Goal: Information Seeking & Learning: Learn about a topic

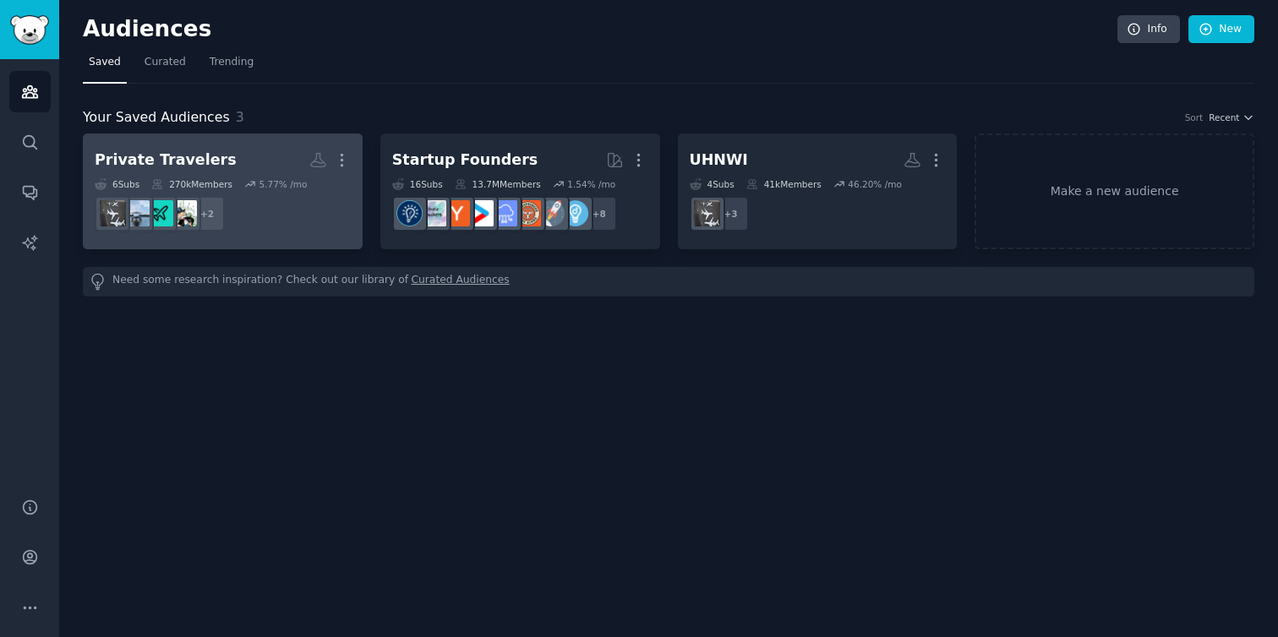
click at [235, 175] on div "Private Travelers More 6 Sub s 270k Members 5.77 % /mo + 2" at bounding box center [223, 191] width 256 height 92
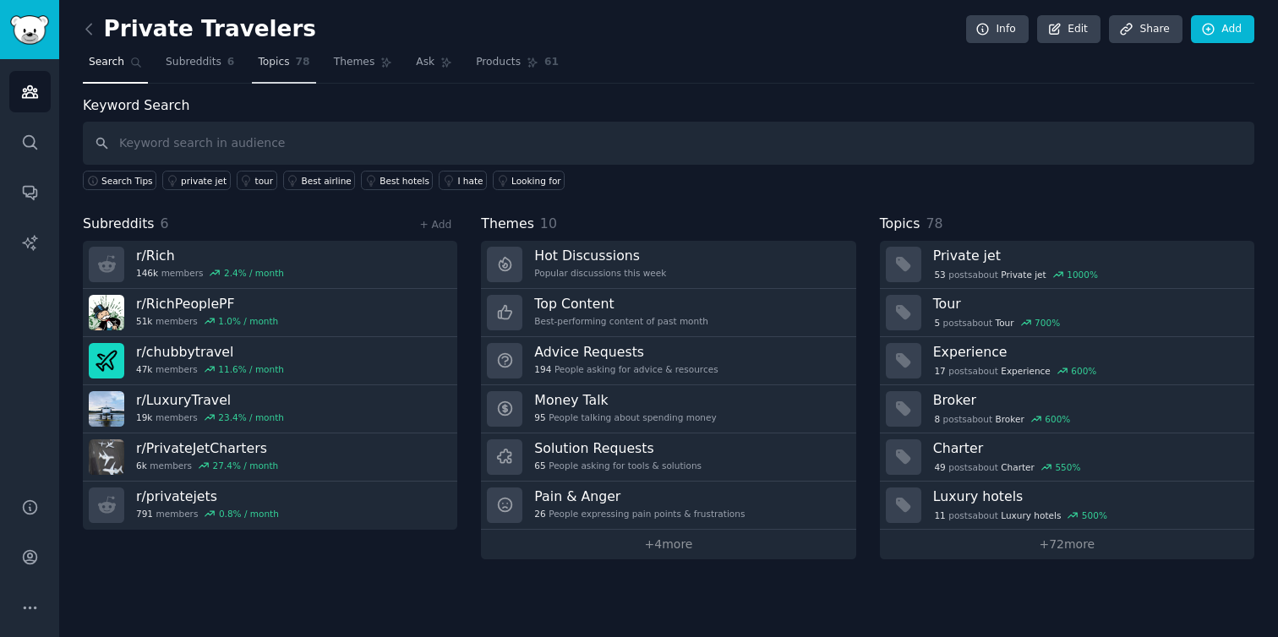
click at [299, 65] on span "78" at bounding box center [303, 62] width 14 height 15
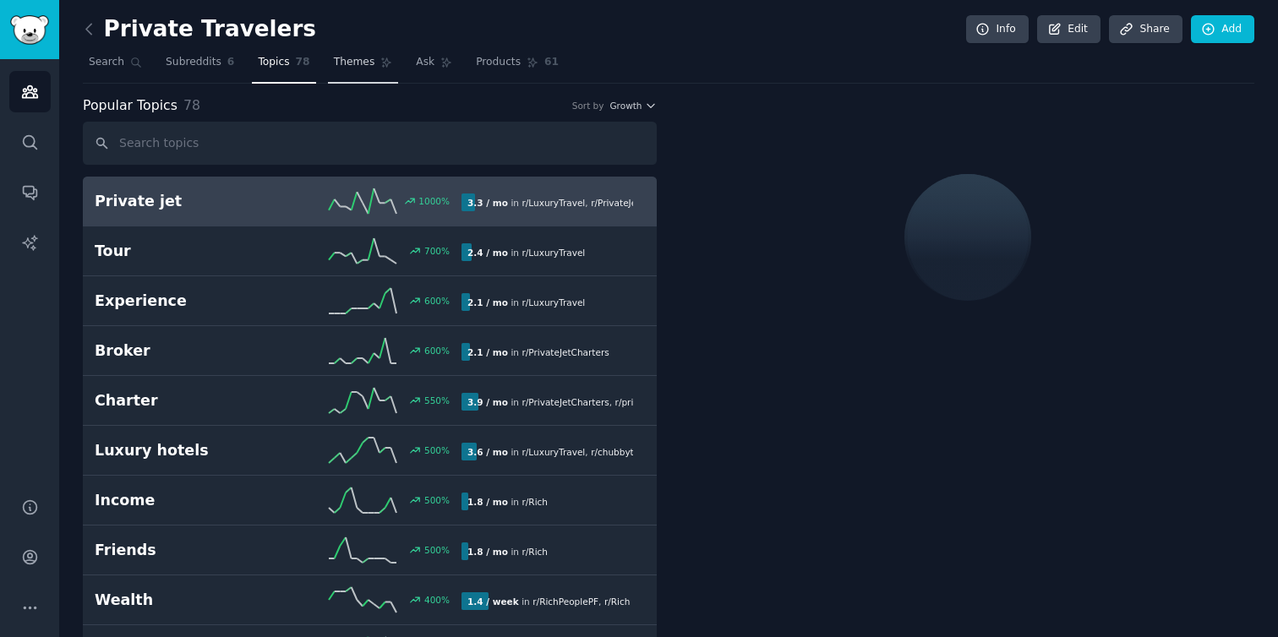
click at [353, 71] on link "Themes" at bounding box center [363, 66] width 71 height 35
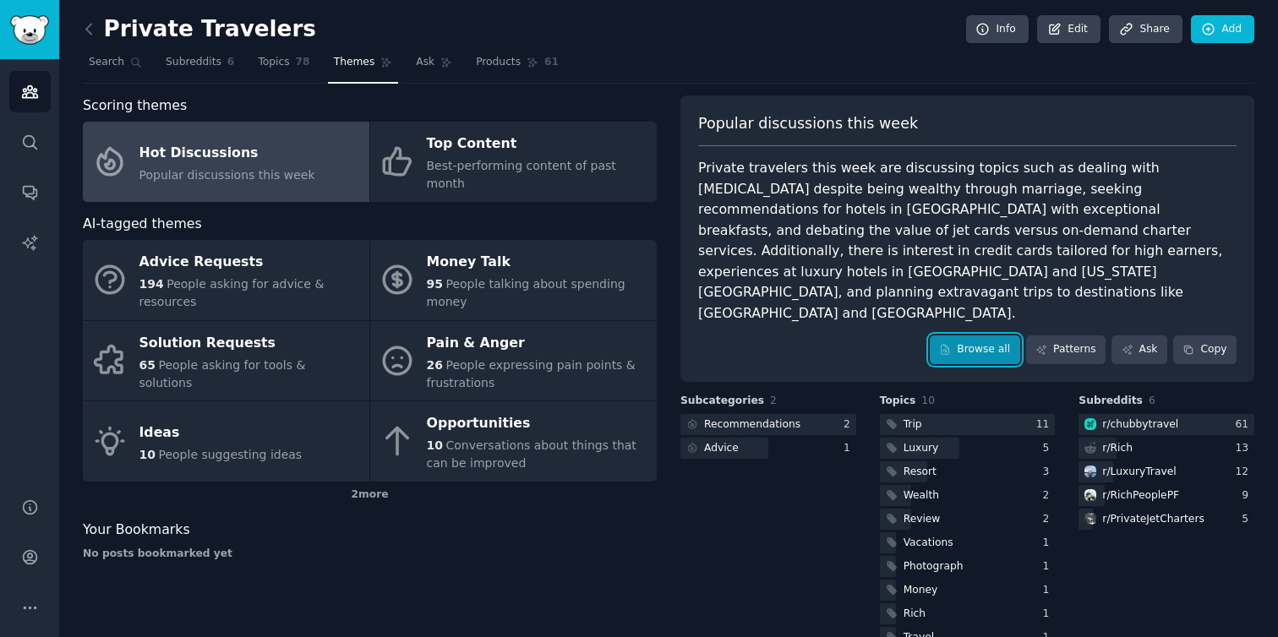
click at [972, 336] on link "Browse all" at bounding box center [975, 350] width 90 height 29
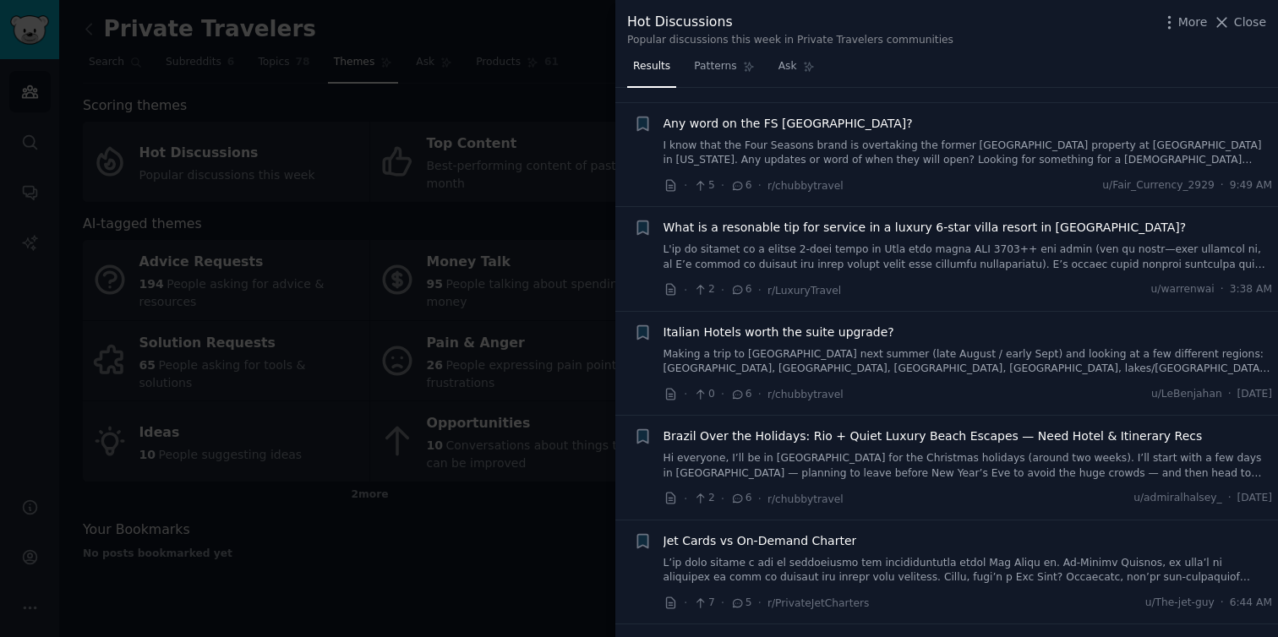
scroll to position [7316, 0]
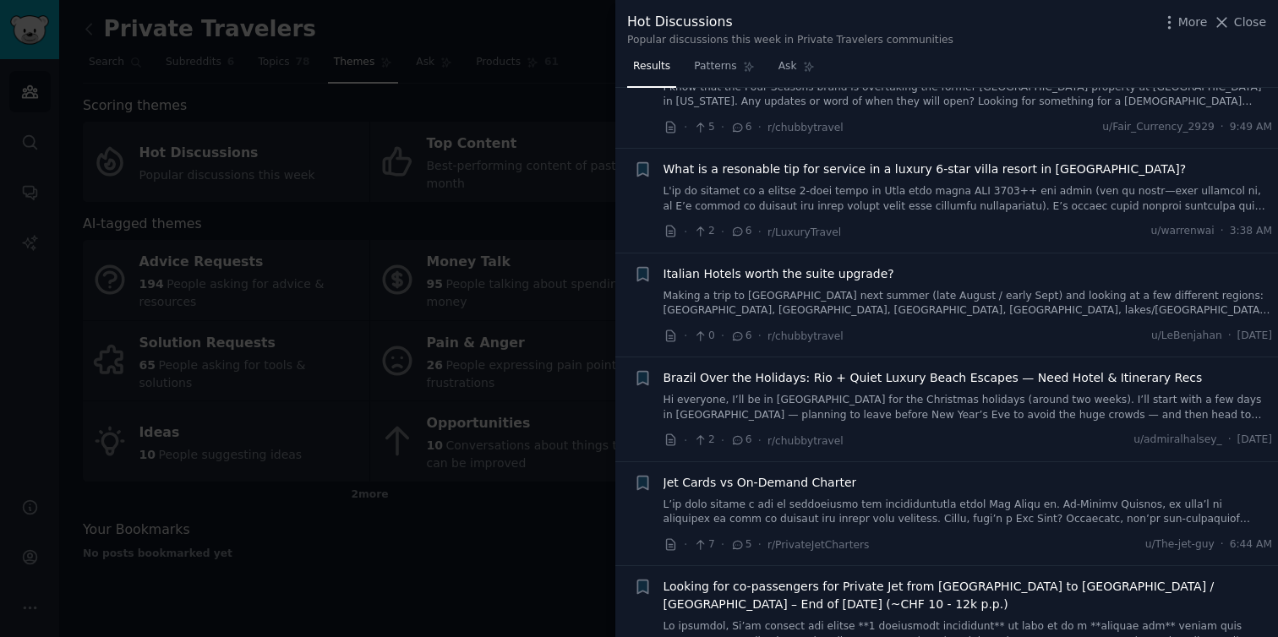
click at [512, 513] on div at bounding box center [639, 318] width 1278 height 637
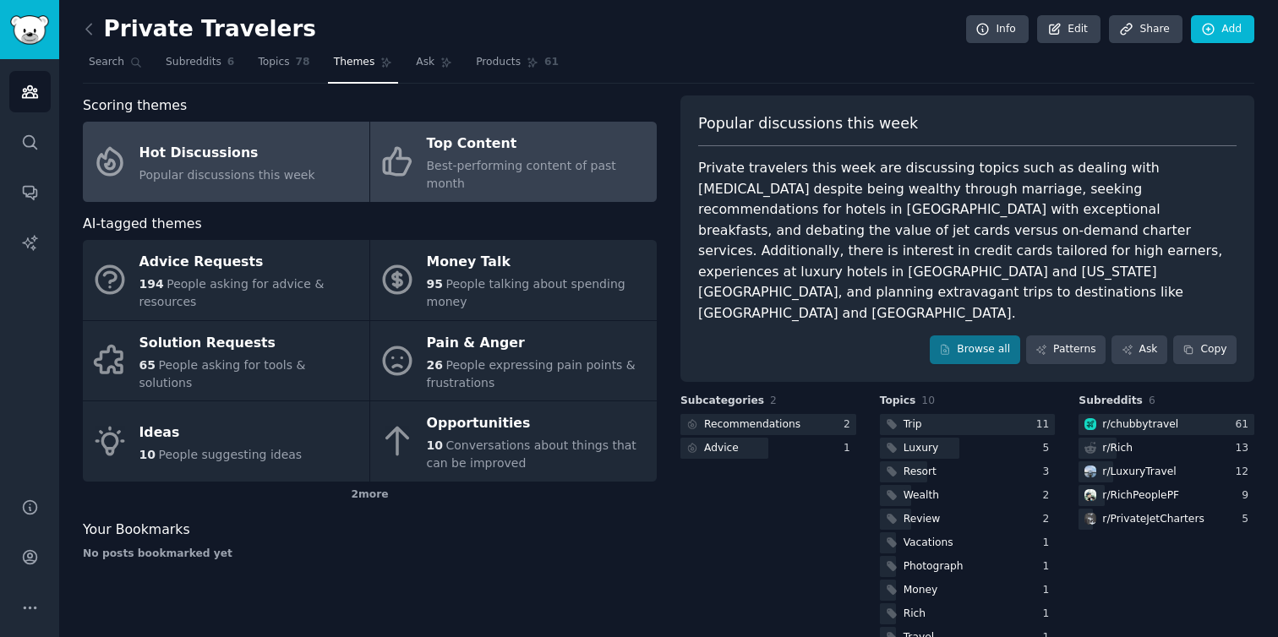
click at [423, 167] on link "Top Content Best-performing content of past month" at bounding box center [513, 162] width 287 height 80
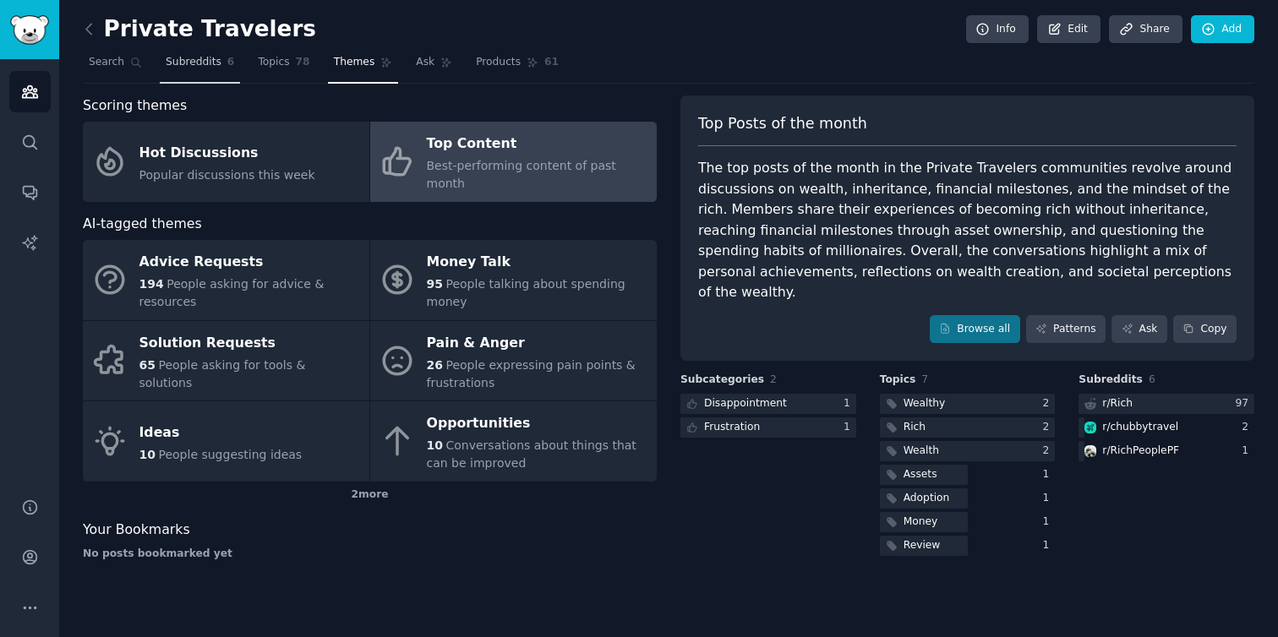
click at [198, 60] on span "Subreddits" at bounding box center [194, 62] width 56 height 15
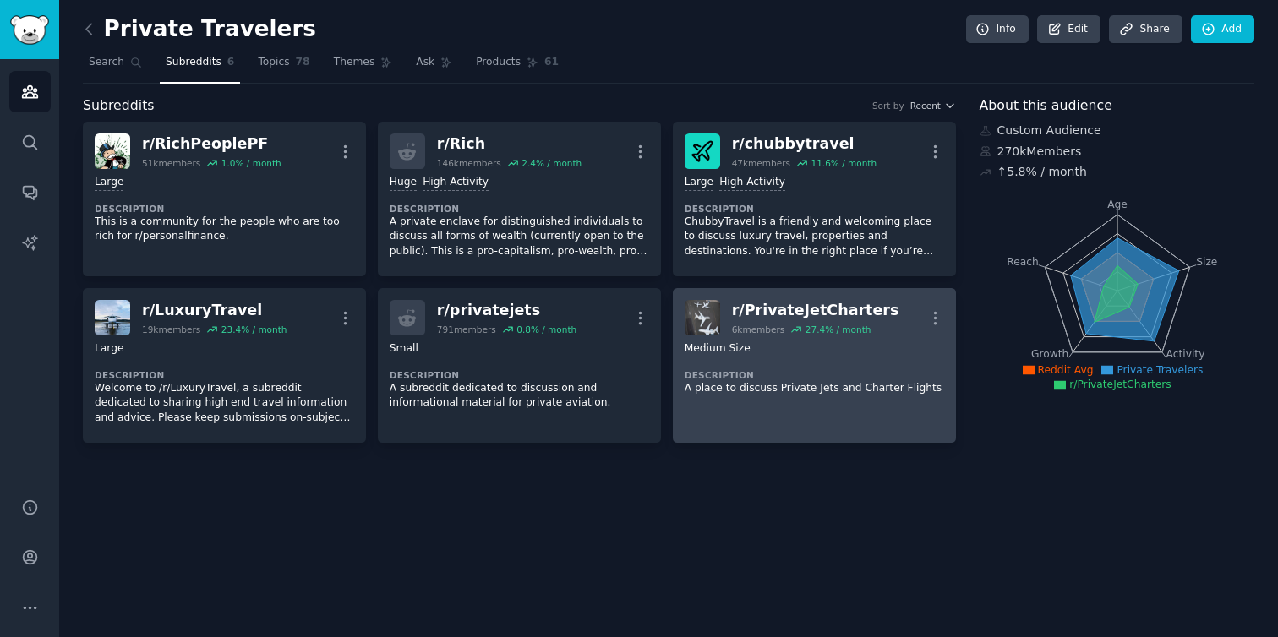
click at [787, 309] on div "r/ PrivateJetCharters" at bounding box center [815, 310] width 167 height 21
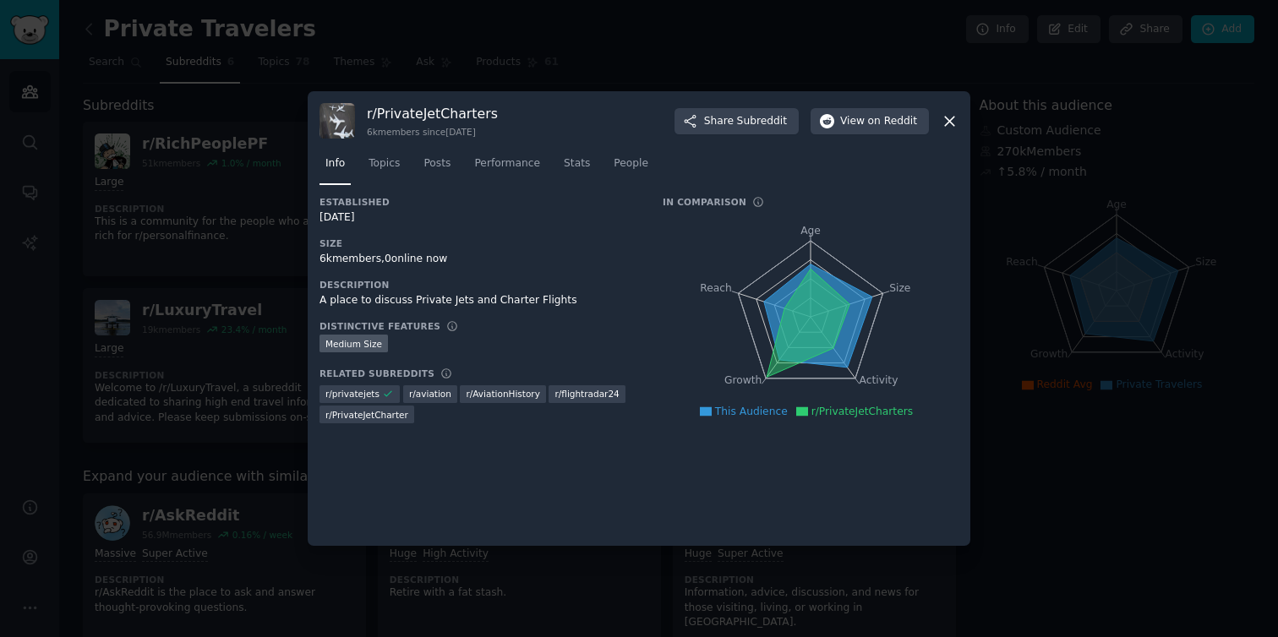
click at [948, 118] on icon at bounding box center [949, 121] width 9 height 9
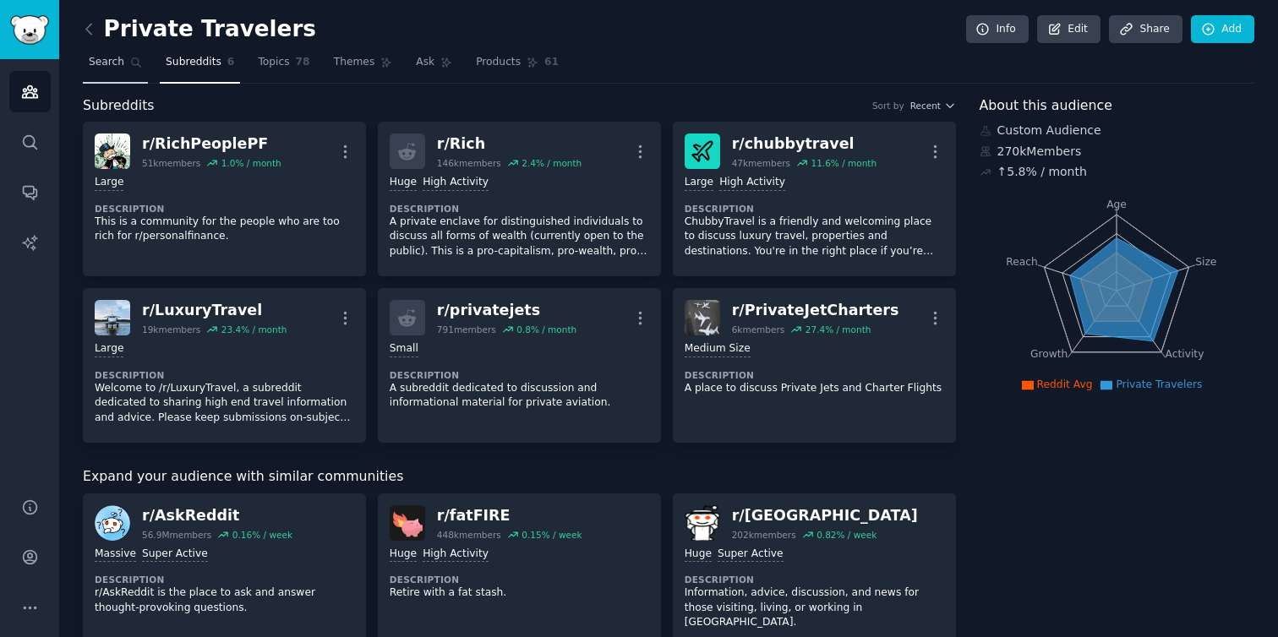
click at [114, 72] on link "Search" at bounding box center [115, 66] width 65 height 35
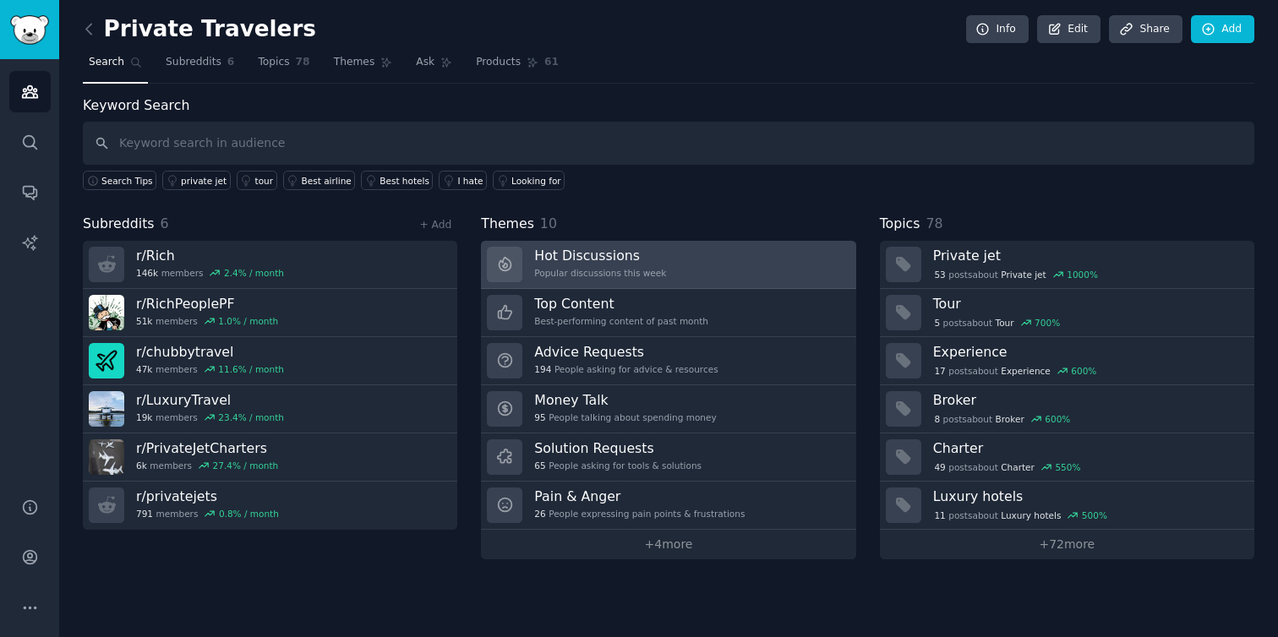
click at [585, 252] on h3 "Hot Discussions" at bounding box center [600, 256] width 132 height 18
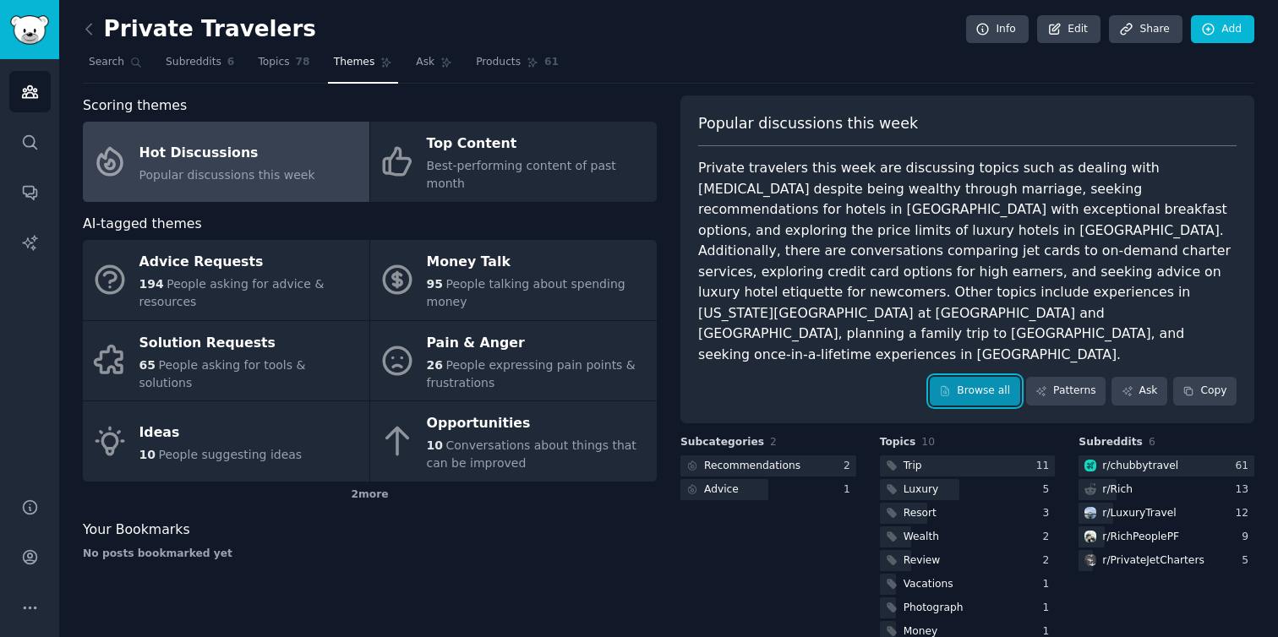
click at [960, 377] on link "Browse all" at bounding box center [975, 391] width 90 height 29
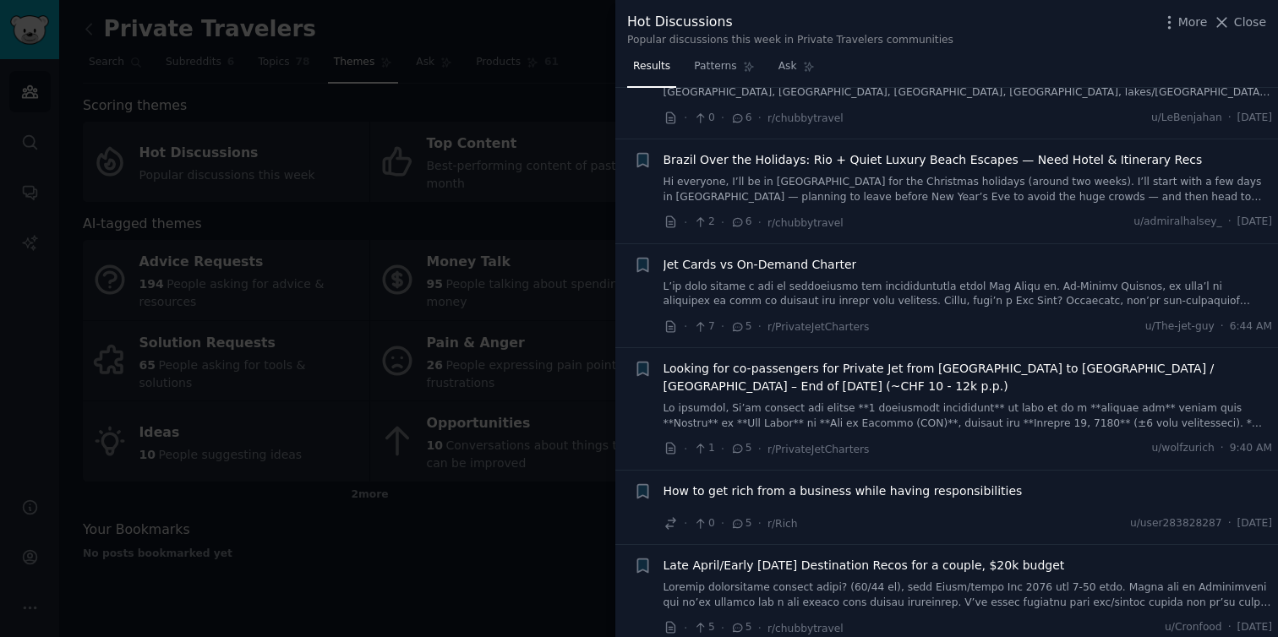
scroll to position [7531, 0]
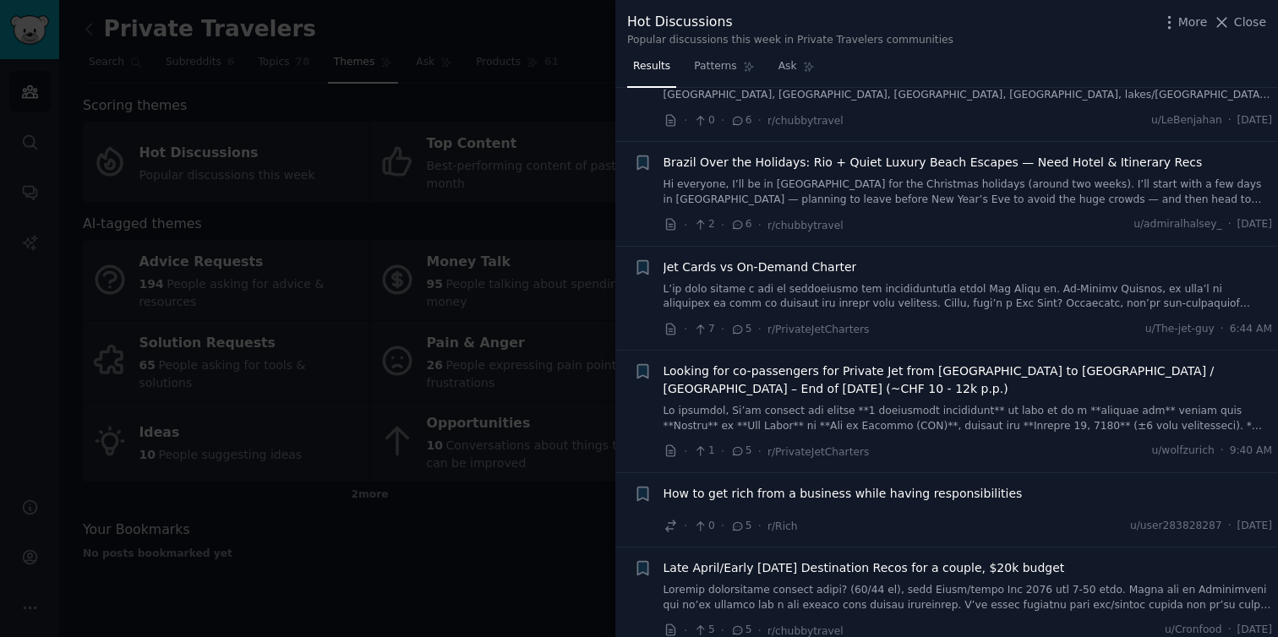
click at [1002, 282] on link at bounding box center [969, 297] width 610 height 30
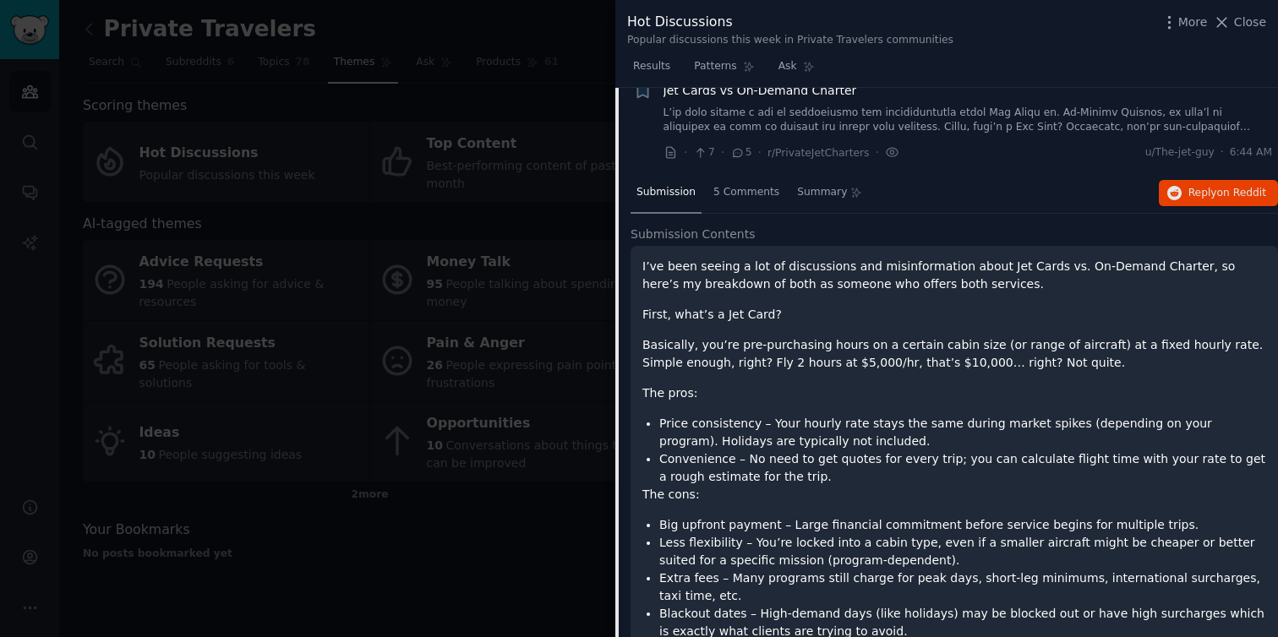
scroll to position [7547, 0]
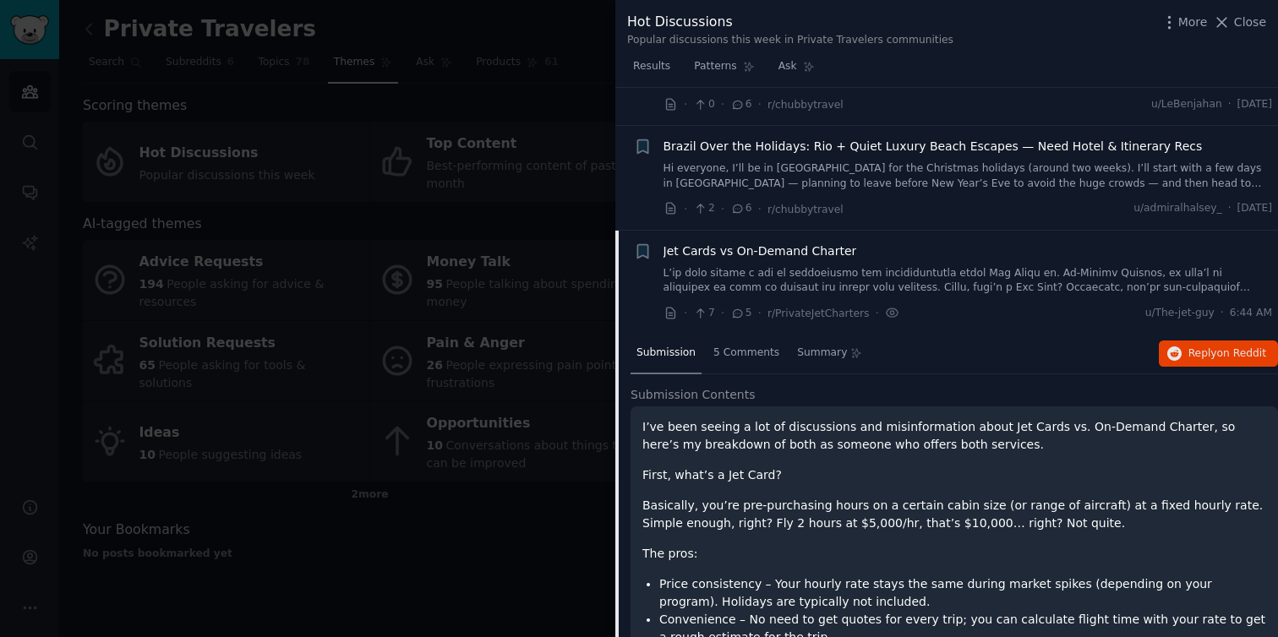
click at [776, 243] on span "Jet Cards vs On-Demand Charter" at bounding box center [761, 252] width 194 height 18
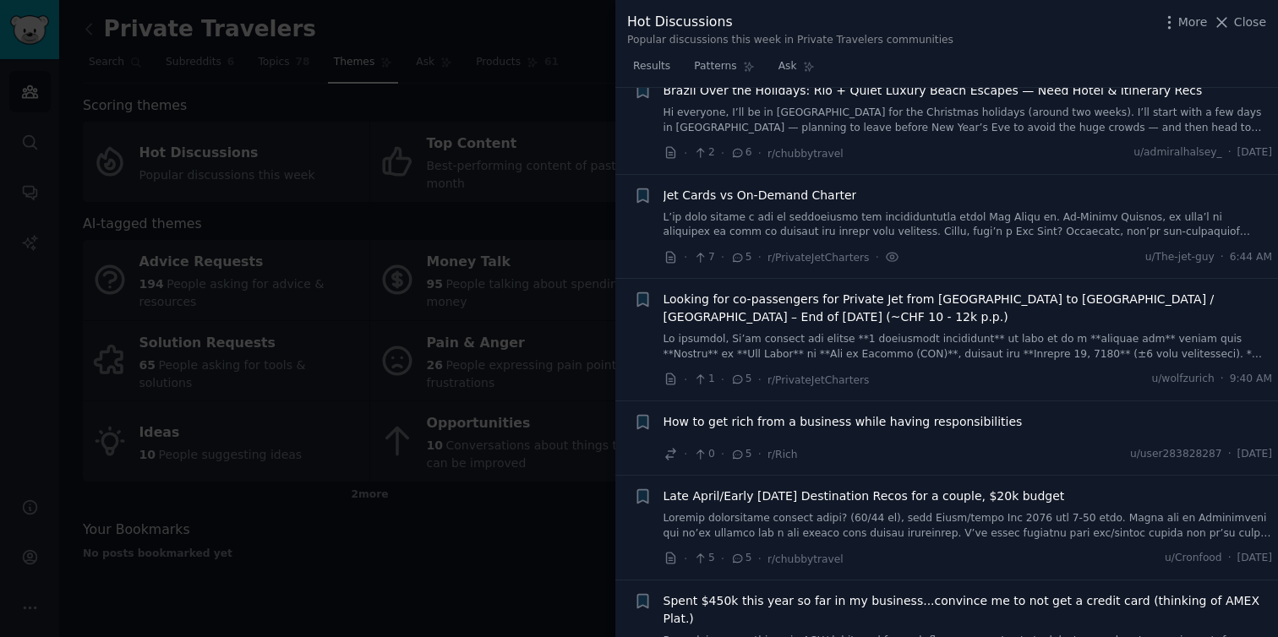
scroll to position [7604, 0]
click at [776, 251] on span "r/PrivateJetCharters" at bounding box center [818, 257] width 101 height 12
click at [820, 251] on span "r/PrivateJetCharters" at bounding box center [818, 257] width 101 height 12
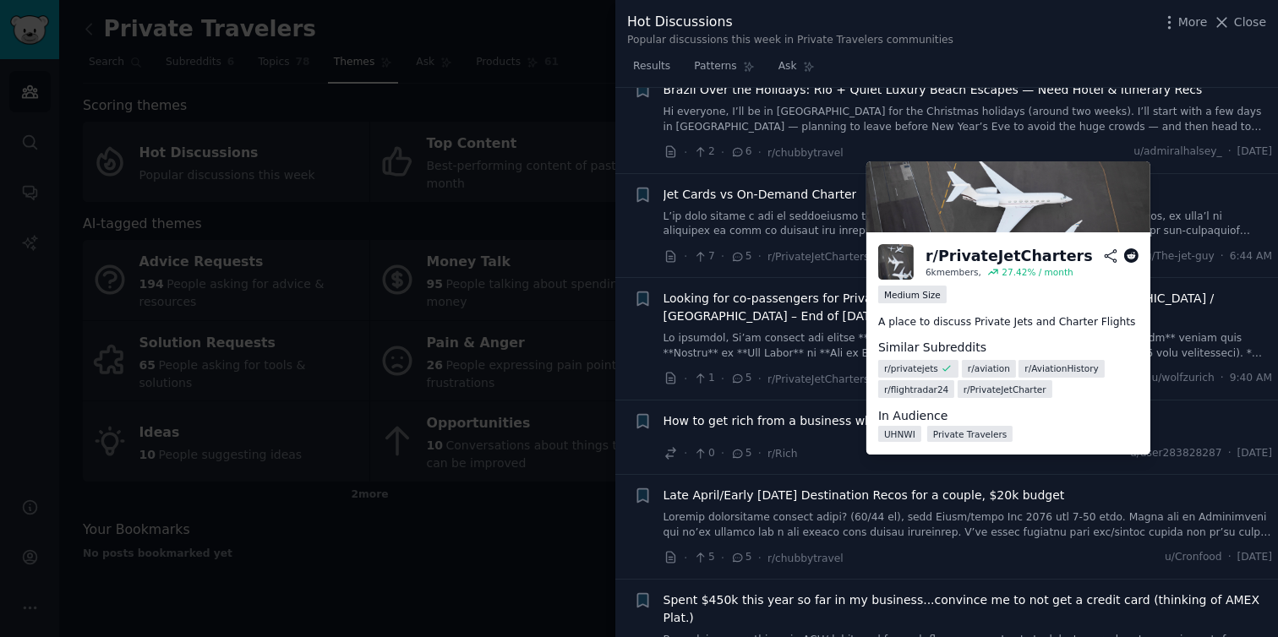
click at [948, 257] on div "r/ PrivateJetCharters" at bounding box center [1009, 256] width 167 height 21
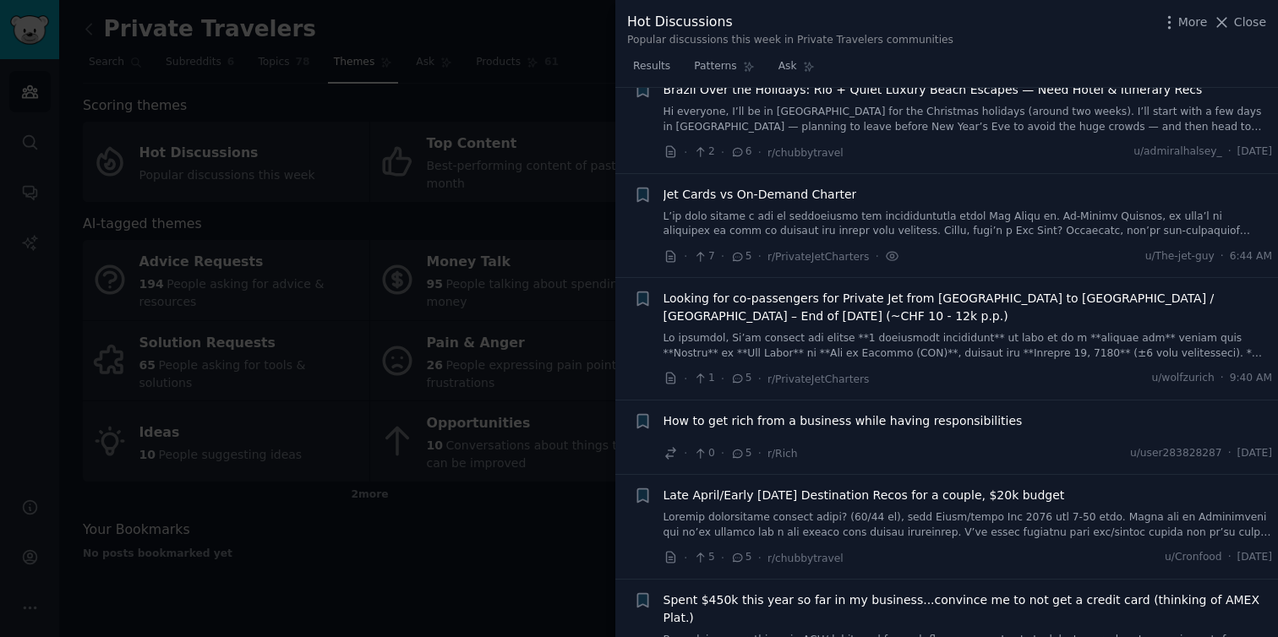
click at [704, 186] on span "Jet Cards vs On-Demand Charter" at bounding box center [761, 195] width 194 height 18
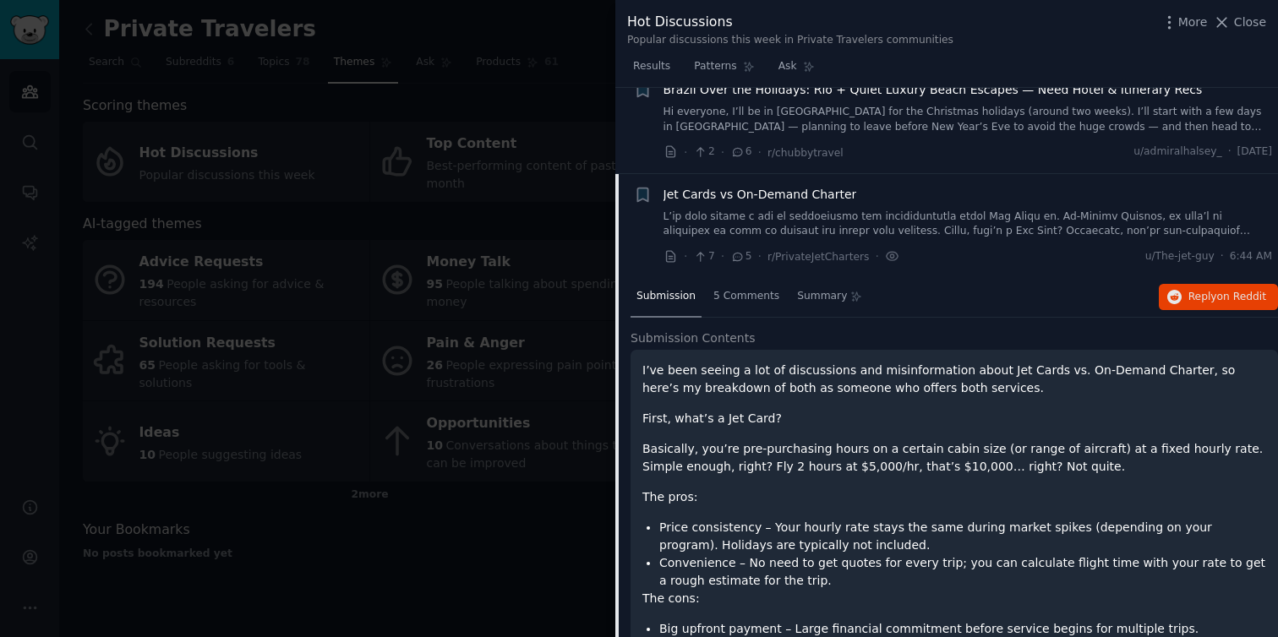
scroll to position [7647, 0]
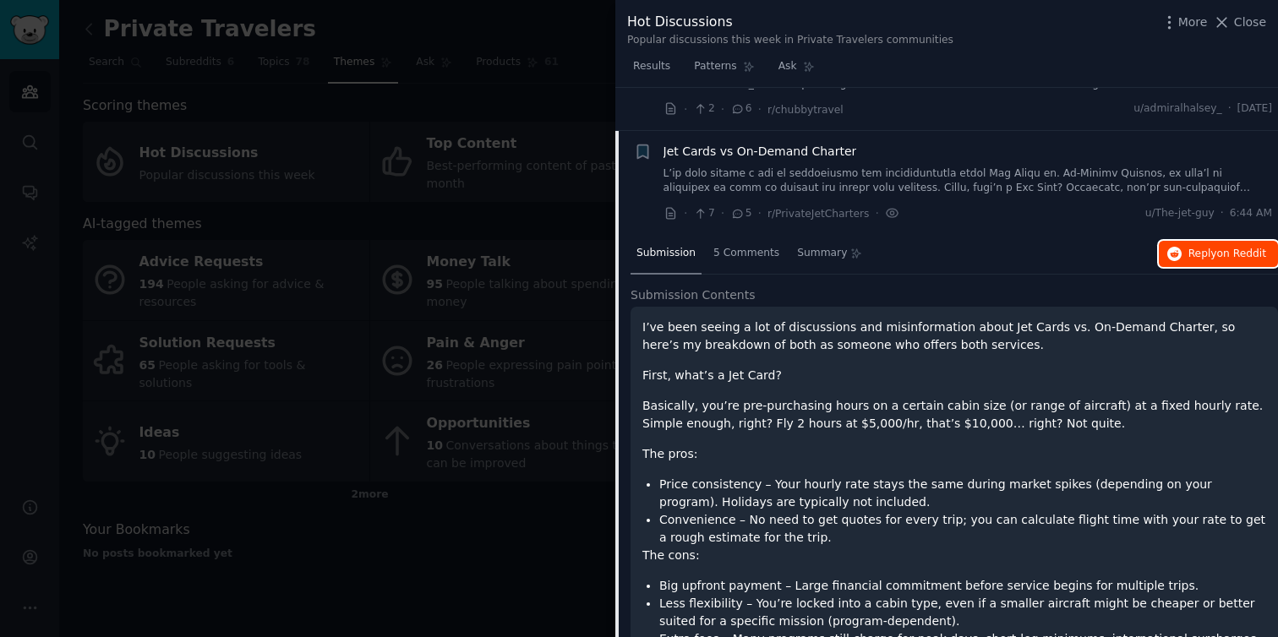
click at [1208, 247] on span "Reply on Reddit" at bounding box center [1228, 254] width 78 height 15
click at [1257, 26] on span "Close" at bounding box center [1250, 23] width 32 height 18
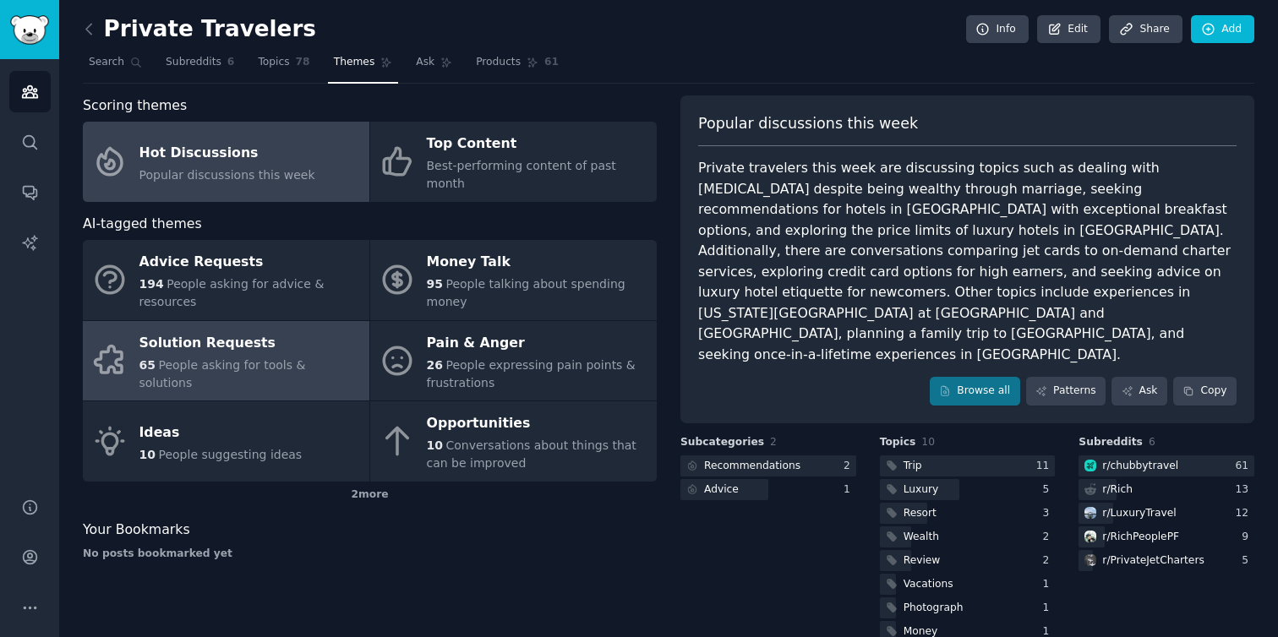
click at [207, 330] on div "Solution Requests" at bounding box center [249, 343] width 221 height 27
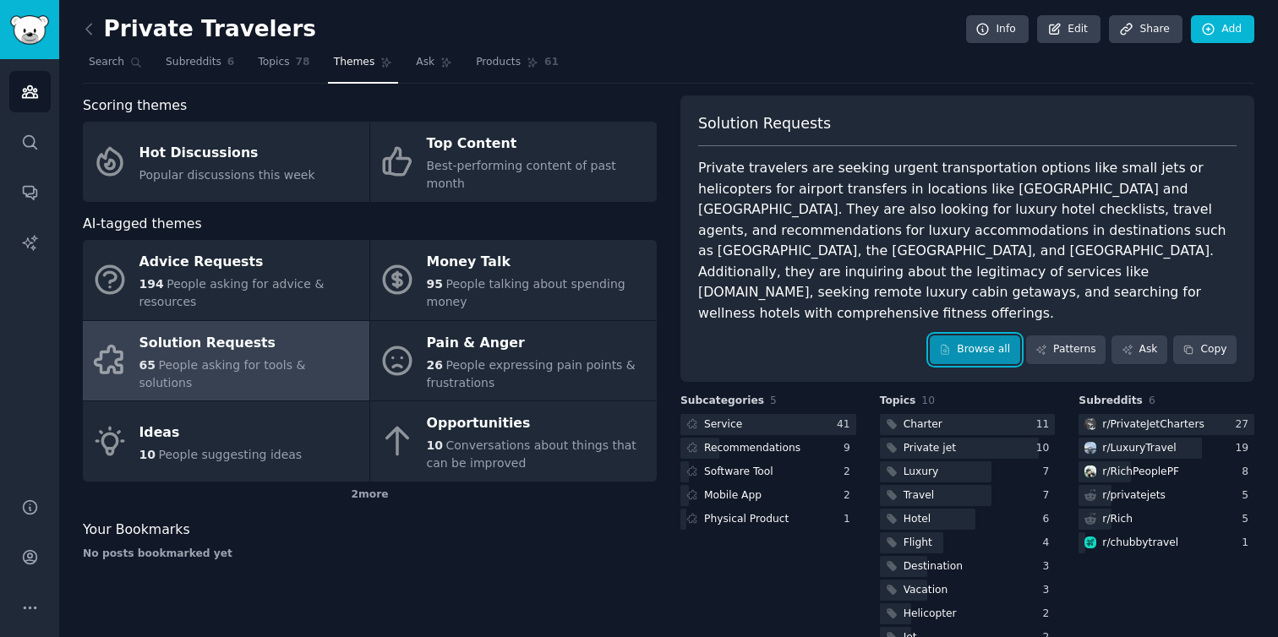
click at [972, 336] on link "Browse all" at bounding box center [975, 350] width 90 height 29
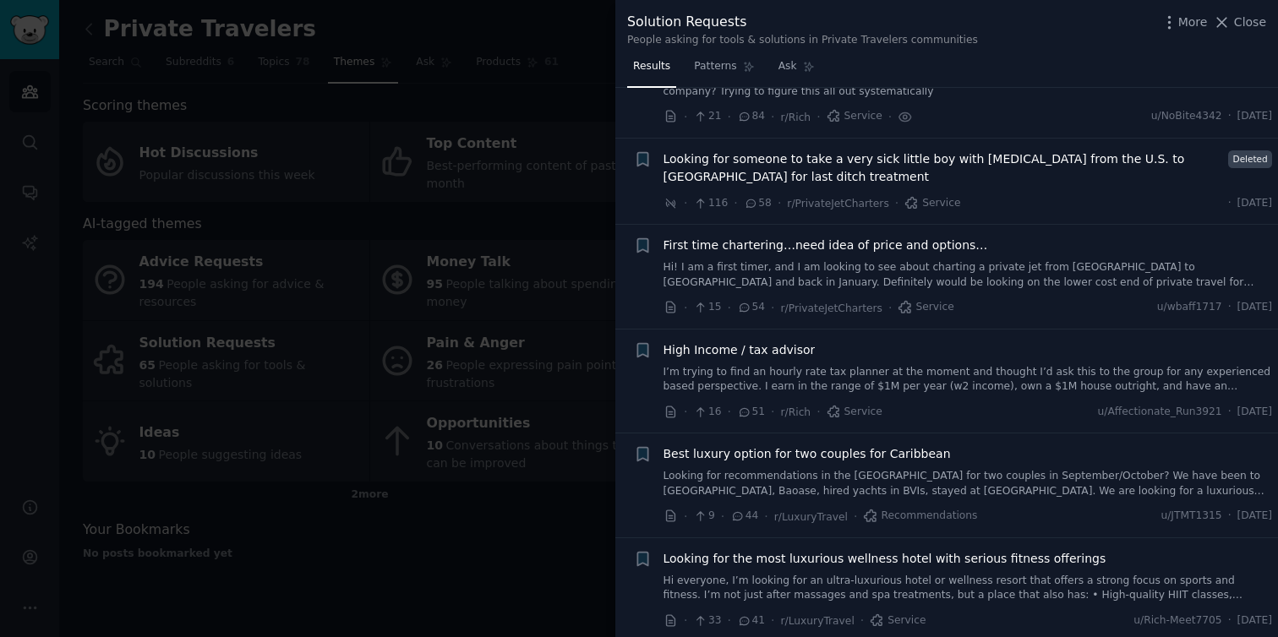
scroll to position [157, 0]
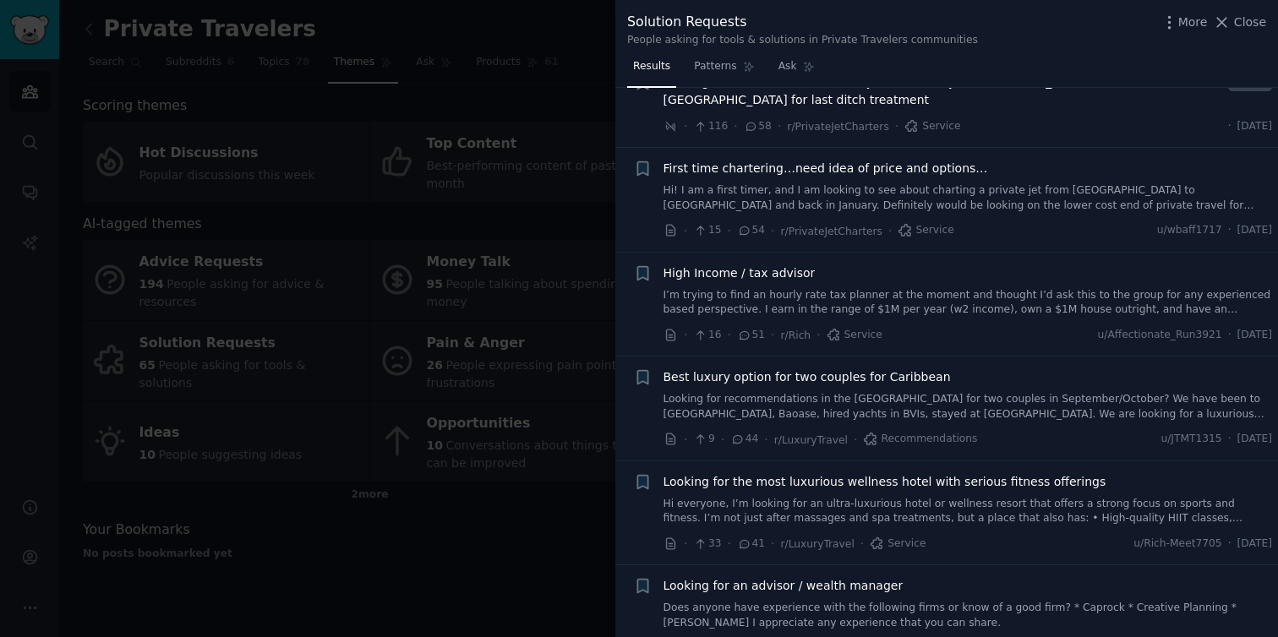
click at [933, 183] on div "First time chartering…need idea of price and options… Hi! I am a first timer, a…" at bounding box center [969, 186] width 610 height 53
click at [934, 205] on link "Hi! I am a first timer, and I am looking to see about charting a private jet fr…" at bounding box center [969, 198] width 610 height 30
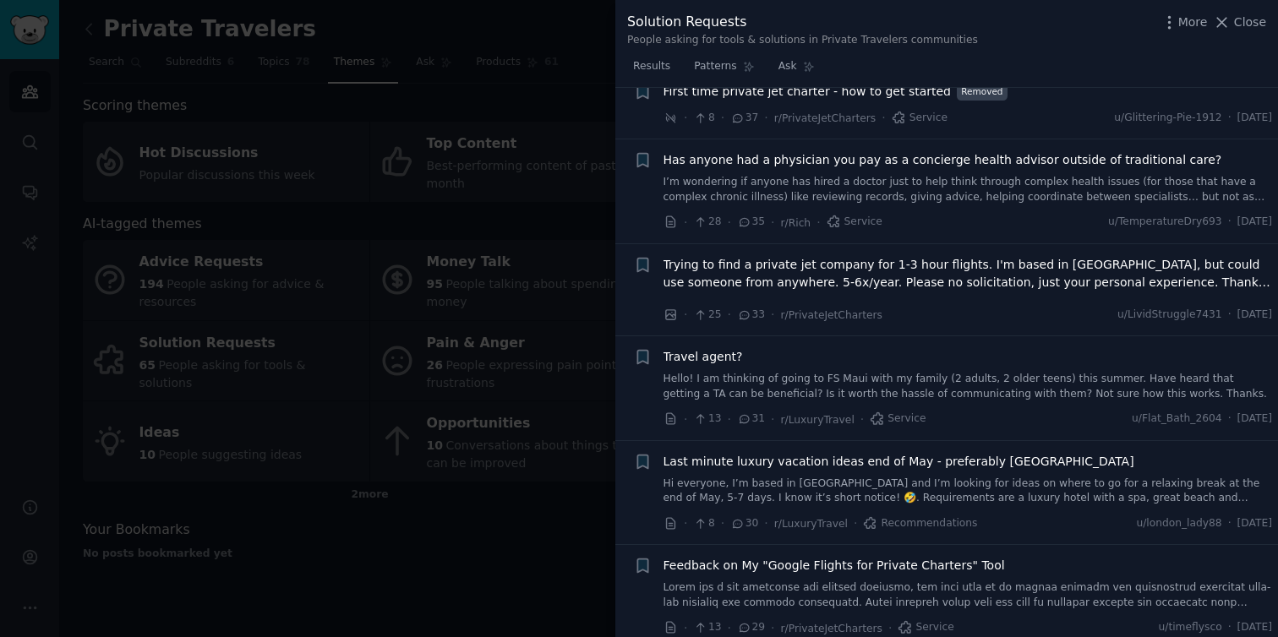
scroll to position [1052, 0]
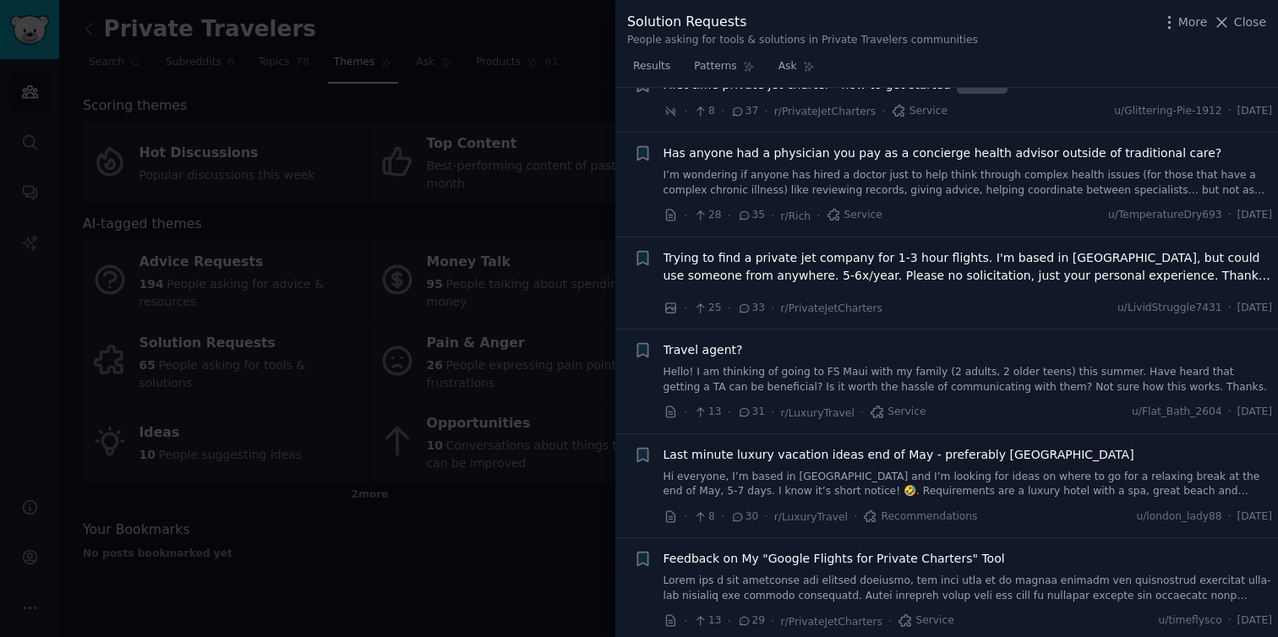
click at [896, 258] on span "Trying to find a private jet company for 1-3 hour flights. I'm based in [GEOGRA…" at bounding box center [969, 267] width 610 height 36
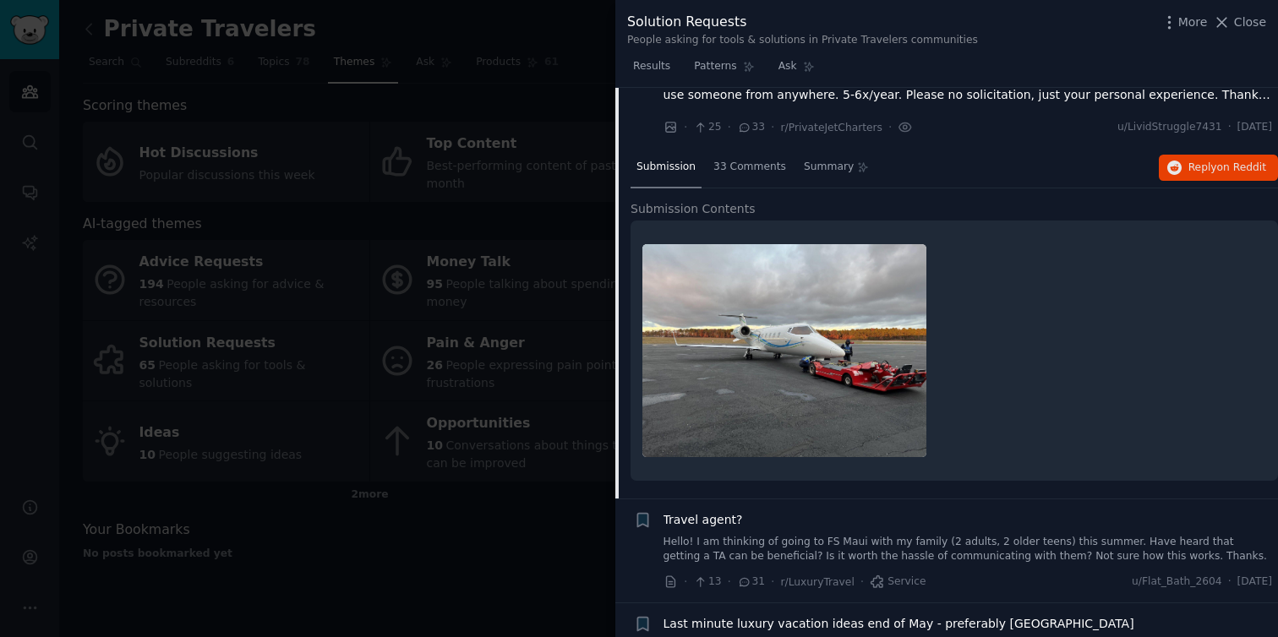
scroll to position [872, 0]
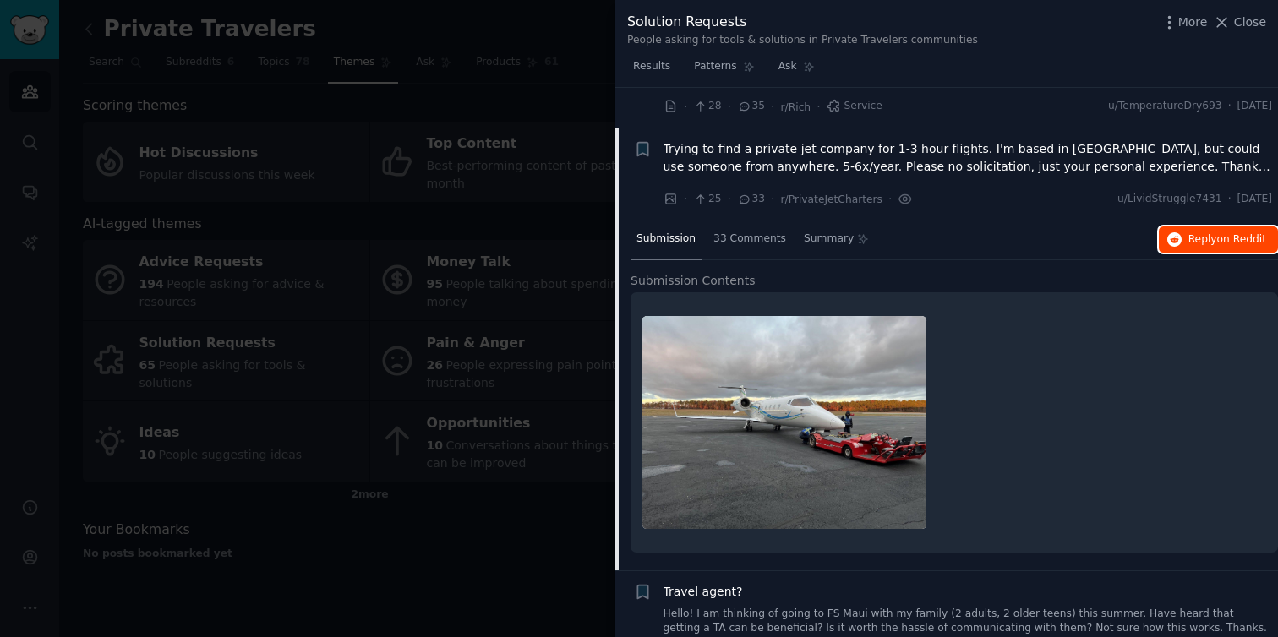
click at [1245, 241] on span "on Reddit" at bounding box center [1241, 239] width 49 height 12
